Goal: Information Seeking & Learning: Understand process/instructions

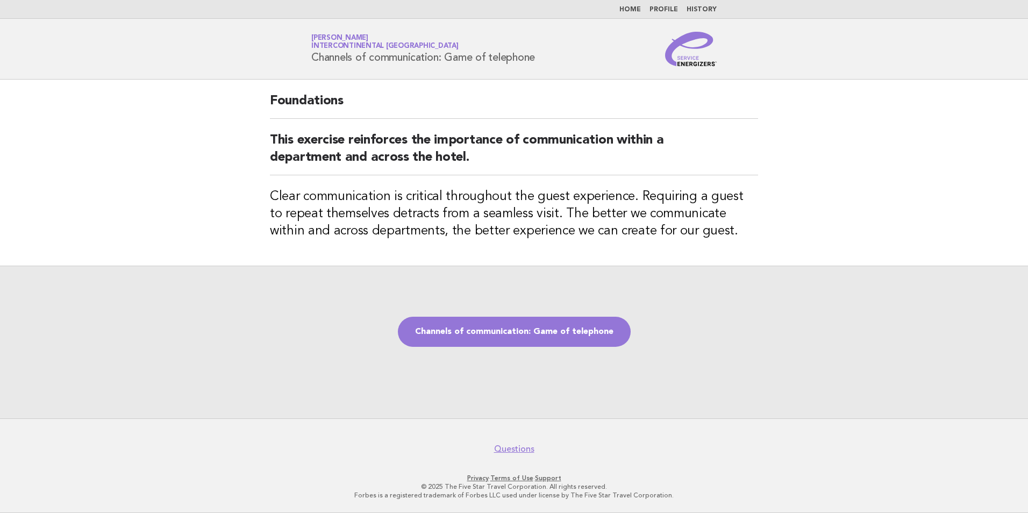
click at [1004, 65] on header "Service Energizers Janice Lasangue InterContinental Doha Beach & Spa Channels o…" at bounding box center [514, 49] width 1028 height 61
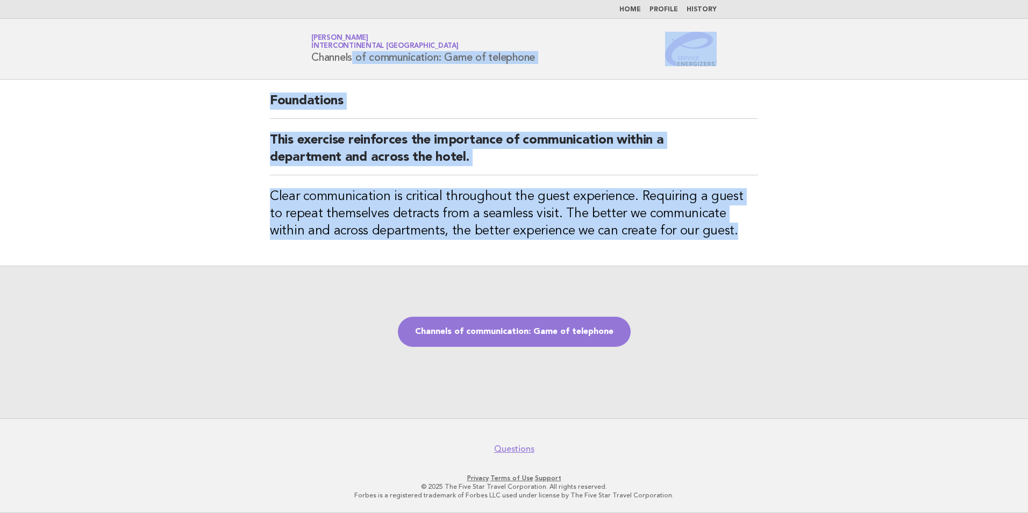
drag, startPoint x: 702, startPoint y: 235, endPoint x: 300, endPoint y: 63, distance: 437.5
click at [300, 63] on body "Home Profile History Service Energizers Janice Lasangue InterContinental Doha B…" at bounding box center [514, 256] width 1028 height 513
copy body "Channels of communication: Game of telephone Foundations This exercise reinforc…"
click at [548, 326] on link "Channels of communication: Game of telephone" at bounding box center [514, 332] width 233 height 30
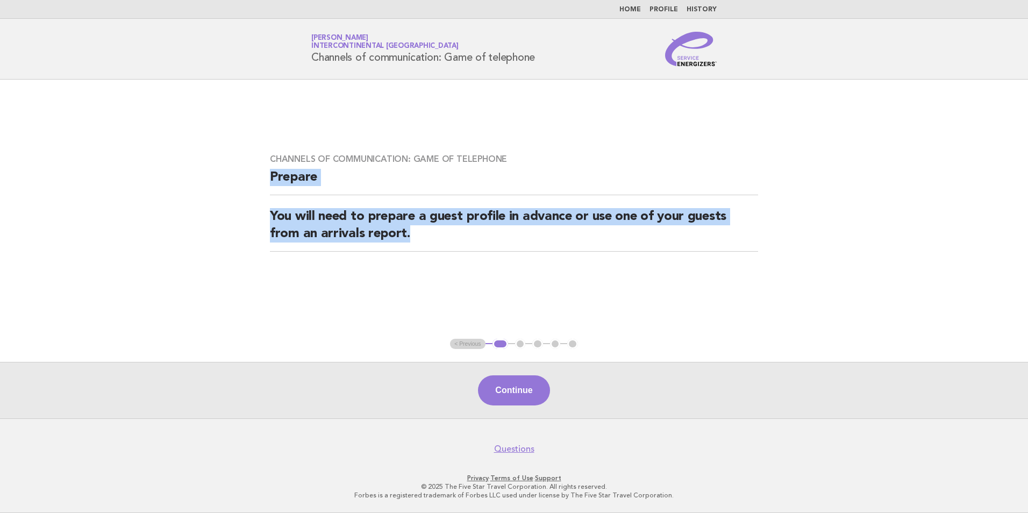
drag, startPoint x: 452, startPoint y: 244, endPoint x: 259, endPoint y: 172, distance: 205.8
click at [259, 172] on div "Channels of communication: Game of telephone Prepare You will need to prepare a…" at bounding box center [514, 209] width 514 height 137
copy div "Prepare You will need to prepare a guest profile in advance or use one of your …"
click at [530, 383] on button "Continue" at bounding box center [514, 390] width 72 height 30
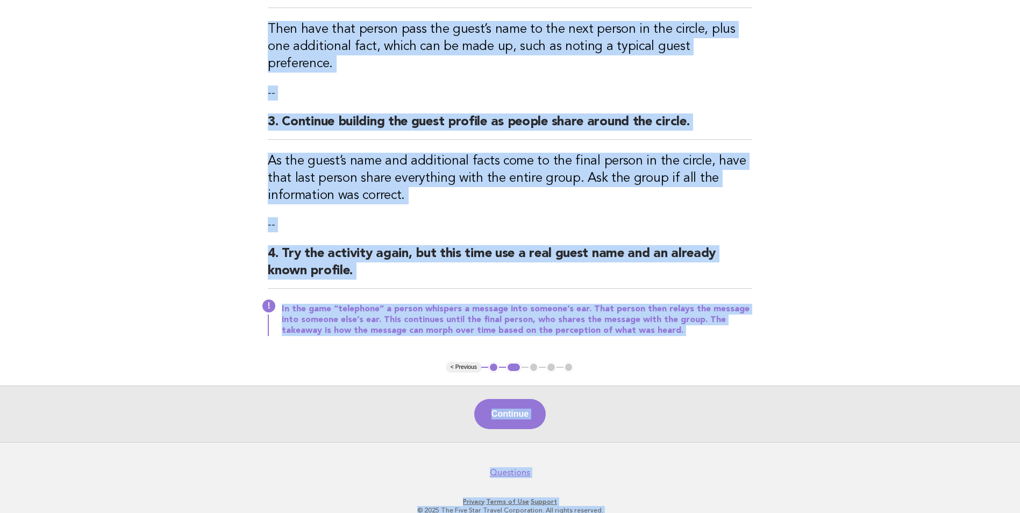
scroll to position [268, 0]
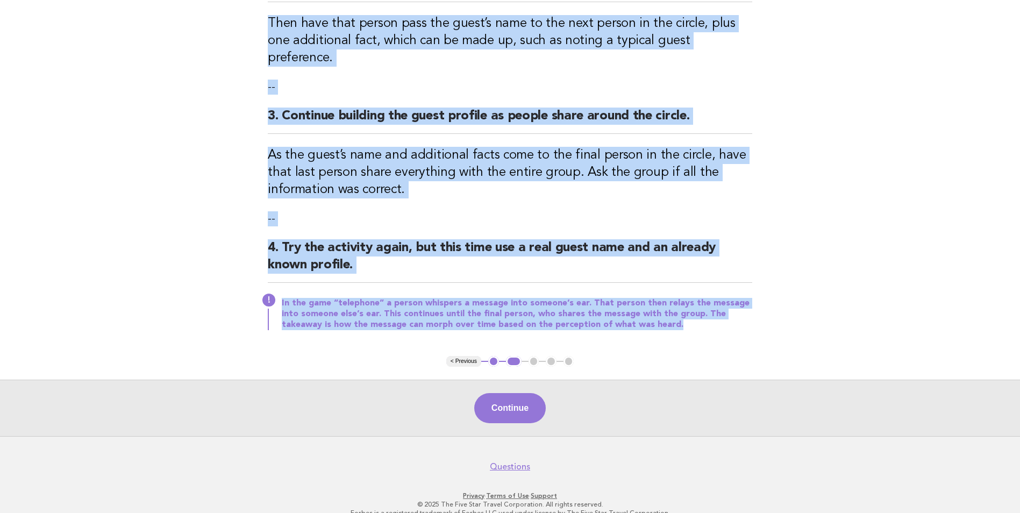
drag, startPoint x: 264, startPoint y: 115, endPoint x: 643, endPoint y: 328, distance: 435.3
click at [643, 328] on div "Channels of communication: Game of telephone Activity 1. Ask the team to stand …" at bounding box center [510, 83] width 510 height 545
copy div "Activity 1. Ask the team to stand in a circle. Inform the group that it will pa…"
click at [514, 393] on button "Continue" at bounding box center [510, 408] width 72 height 30
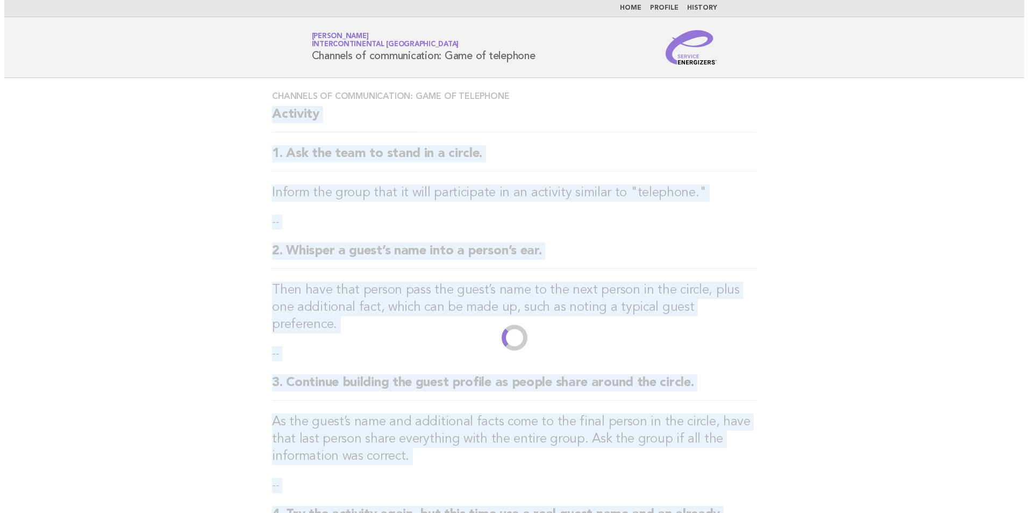
scroll to position [0, 0]
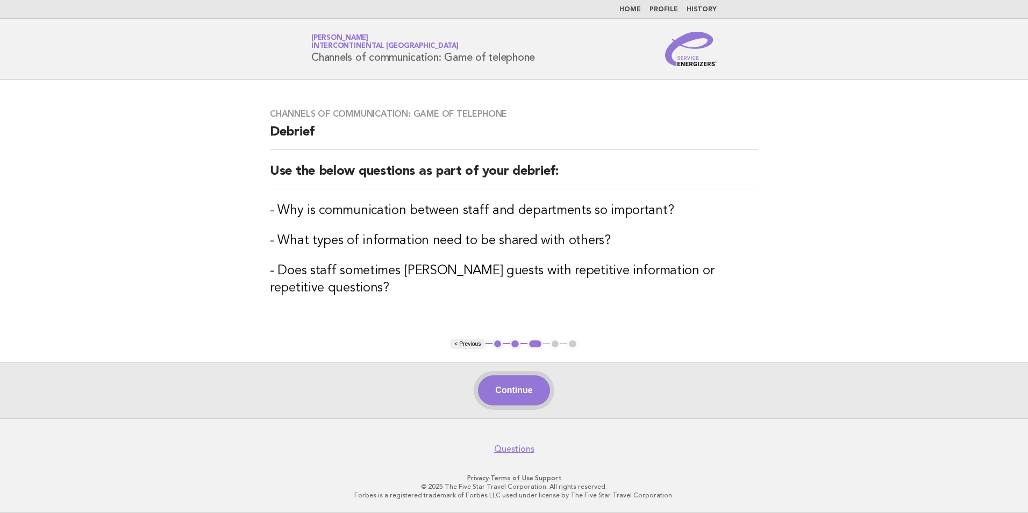
click at [517, 388] on button "Continue" at bounding box center [514, 390] width 72 height 30
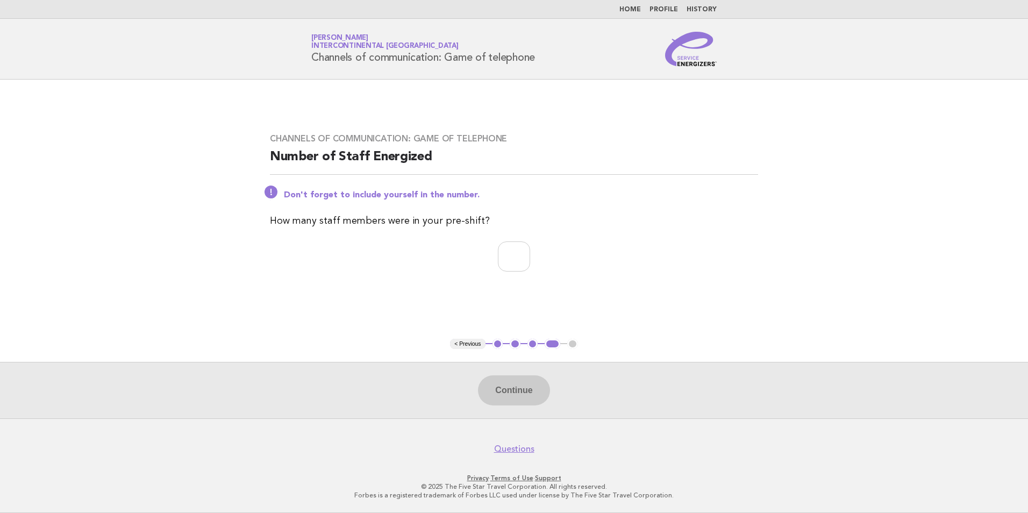
click at [536, 345] on button "3" at bounding box center [533, 344] width 11 height 11
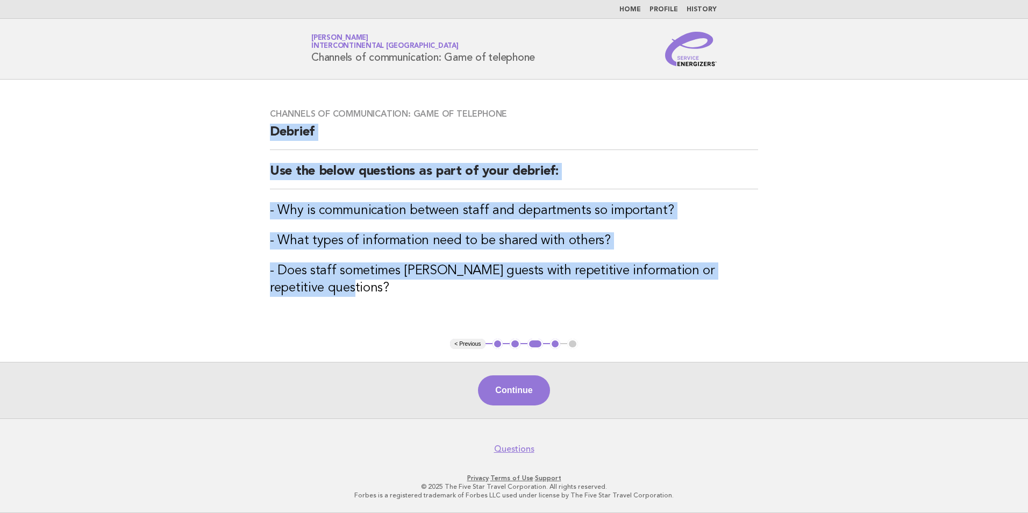
drag, startPoint x: 354, startPoint y: 301, endPoint x: 262, endPoint y: 138, distance: 187.6
click at [262, 138] on div "Channels of communication: Game of telephone Debrief Use the below questions as…" at bounding box center [514, 209] width 514 height 227
copy div "Debrief Use the below questions as part of your debrief: - Why is communication…"
click at [519, 383] on button "Continue" at bounding box center [514, 390] width 72 height 30
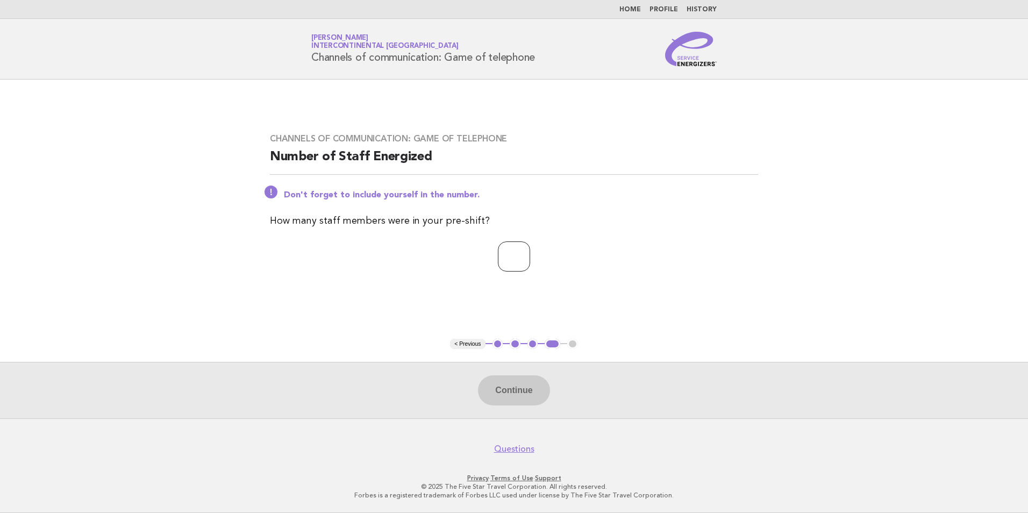
click at [507, 252] on input "number" at bounding box center [514, 256] width 32 height 30
type input "**"
click at [516, 392] on button "Continue" at bounding box center [514, 390] width 72 height 30
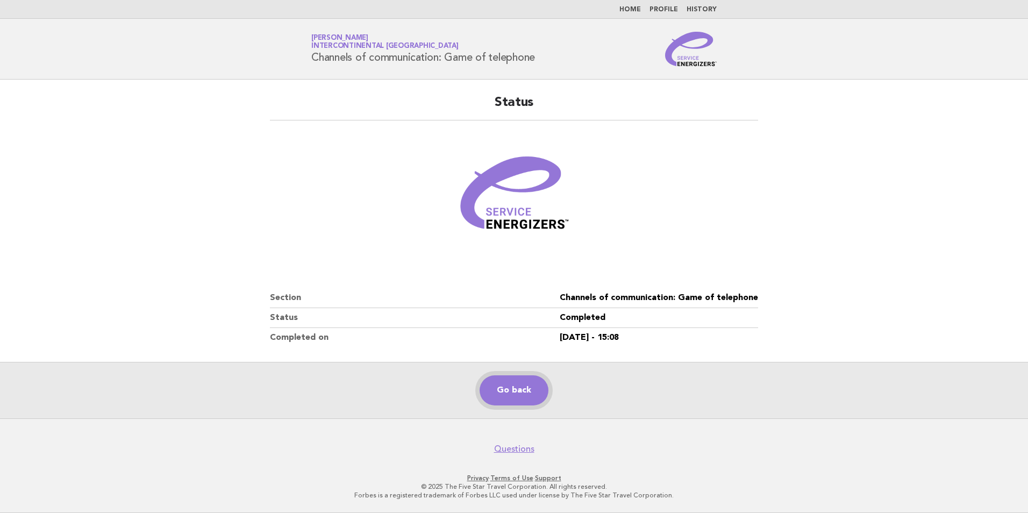
click at [517, 390] on link "Go back" at bounding box center [514, 390] width 69 height 30
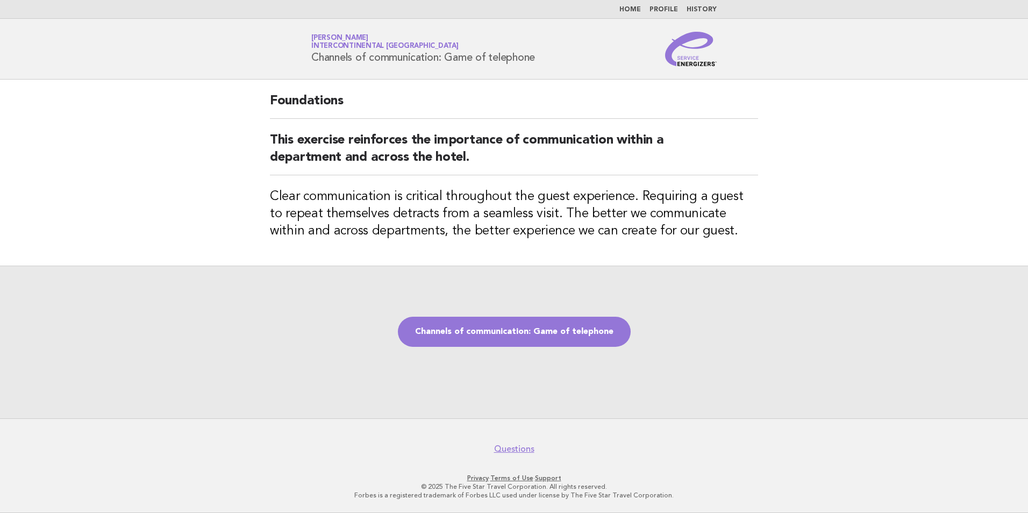
click at [631, 9] on link "Home" at bounding box center [631, 9] width 22 height 6
